Goal: Task Accomplishment & Management: Manage account settings

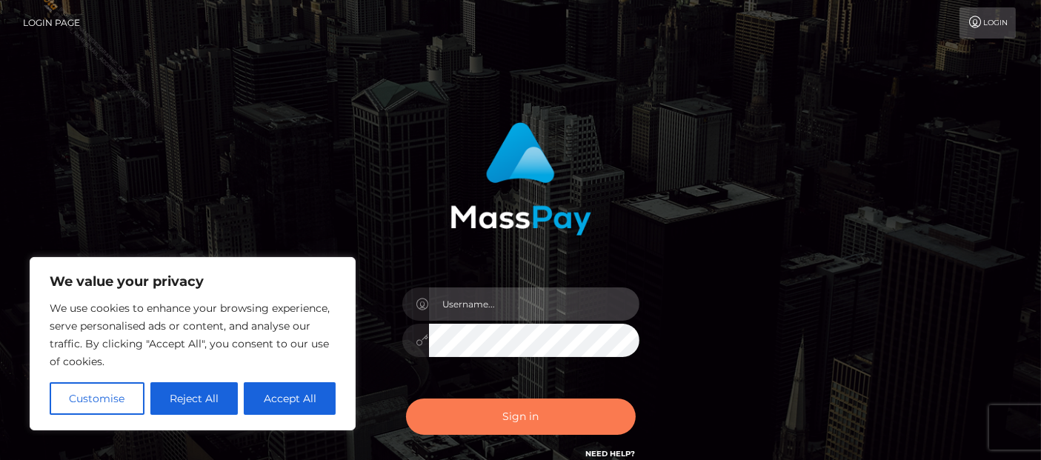
type input "[PERSON_NAME].Ace"
click at [569, 408] on button "Sign in" at bounding box center [521, 417] width 230 height 36
type input "Cyrus.Ace"
click at [561, 415] on button "Sign in" at bounding box center [521, 417] width 230 height 36
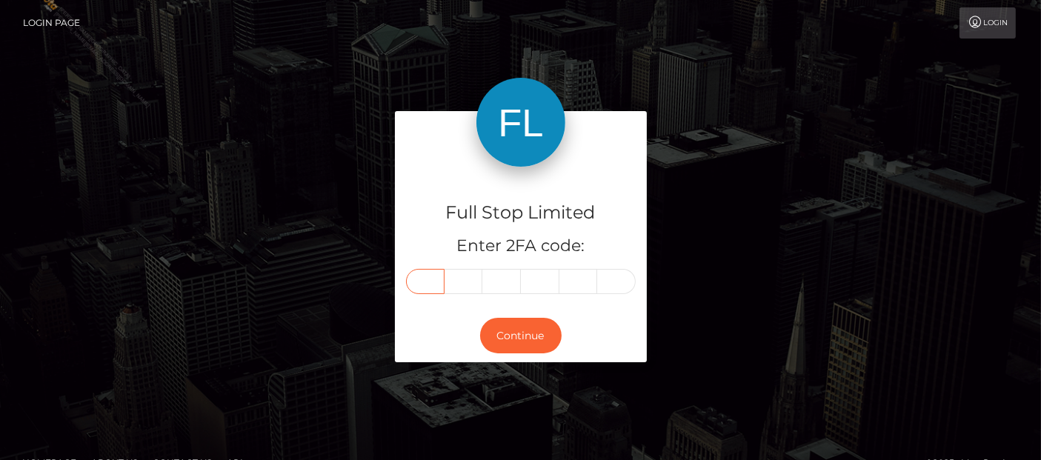
click at [427, 279] on input "text" at bounding box center [425, 281] width 39 height 25
type input "6"
type input "4"
type input "1"
type input "3"
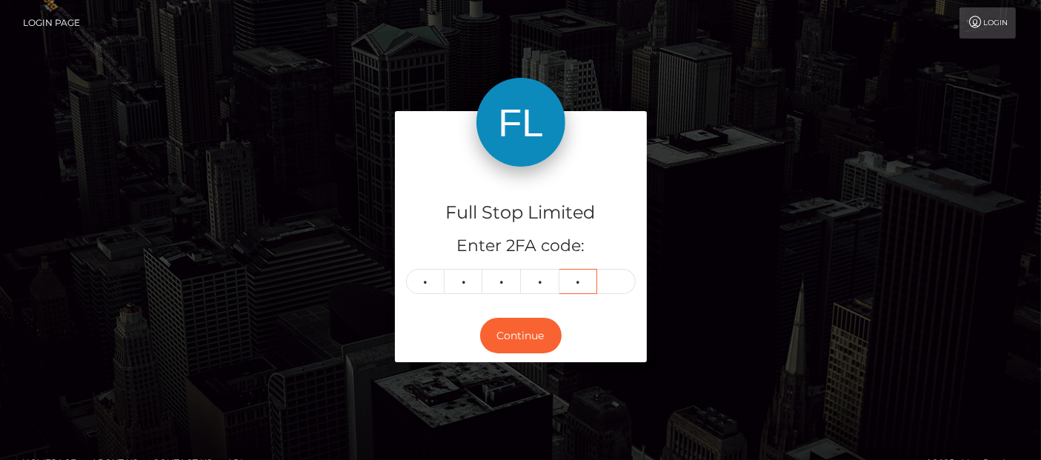
type input "5"
type input "4"
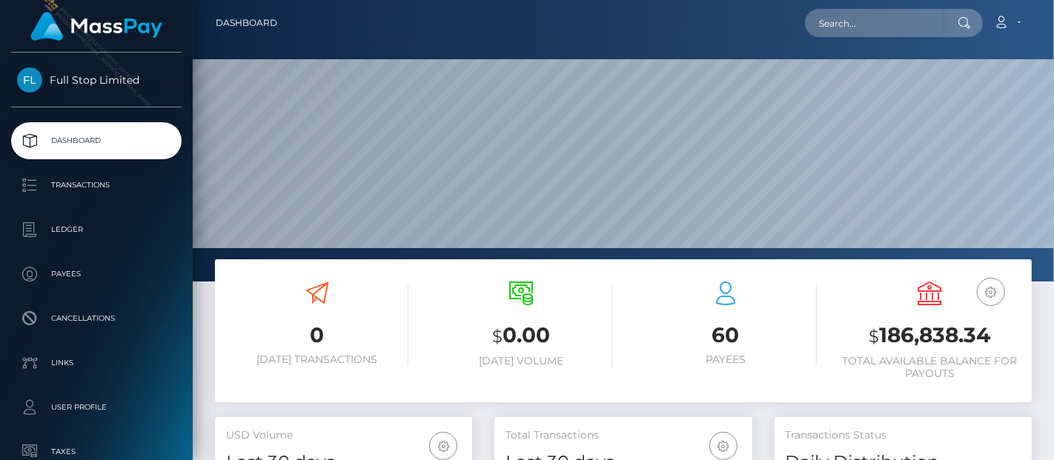
scroll to position [262, 257]
click at [934, 336] on h3 "$ 186,838.34" at bounding box center [930, 336] width 182 height 30
copy h3 "186,838.34"
